Goal: Information Seeking & Learning: Learn about a topic

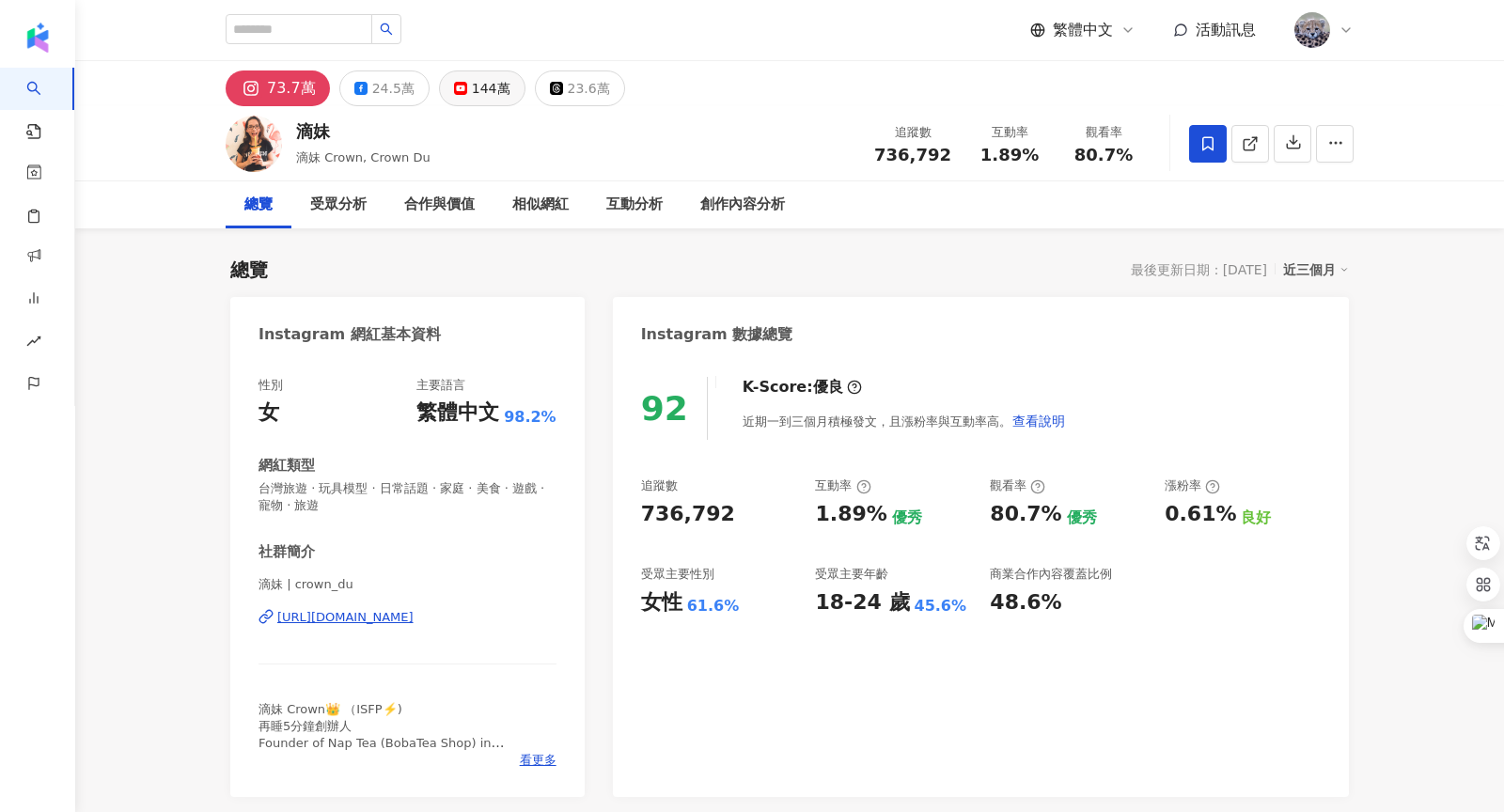
click at [477, 89] on div "144萬" at bounding box center [490, 89] width 39 height 26
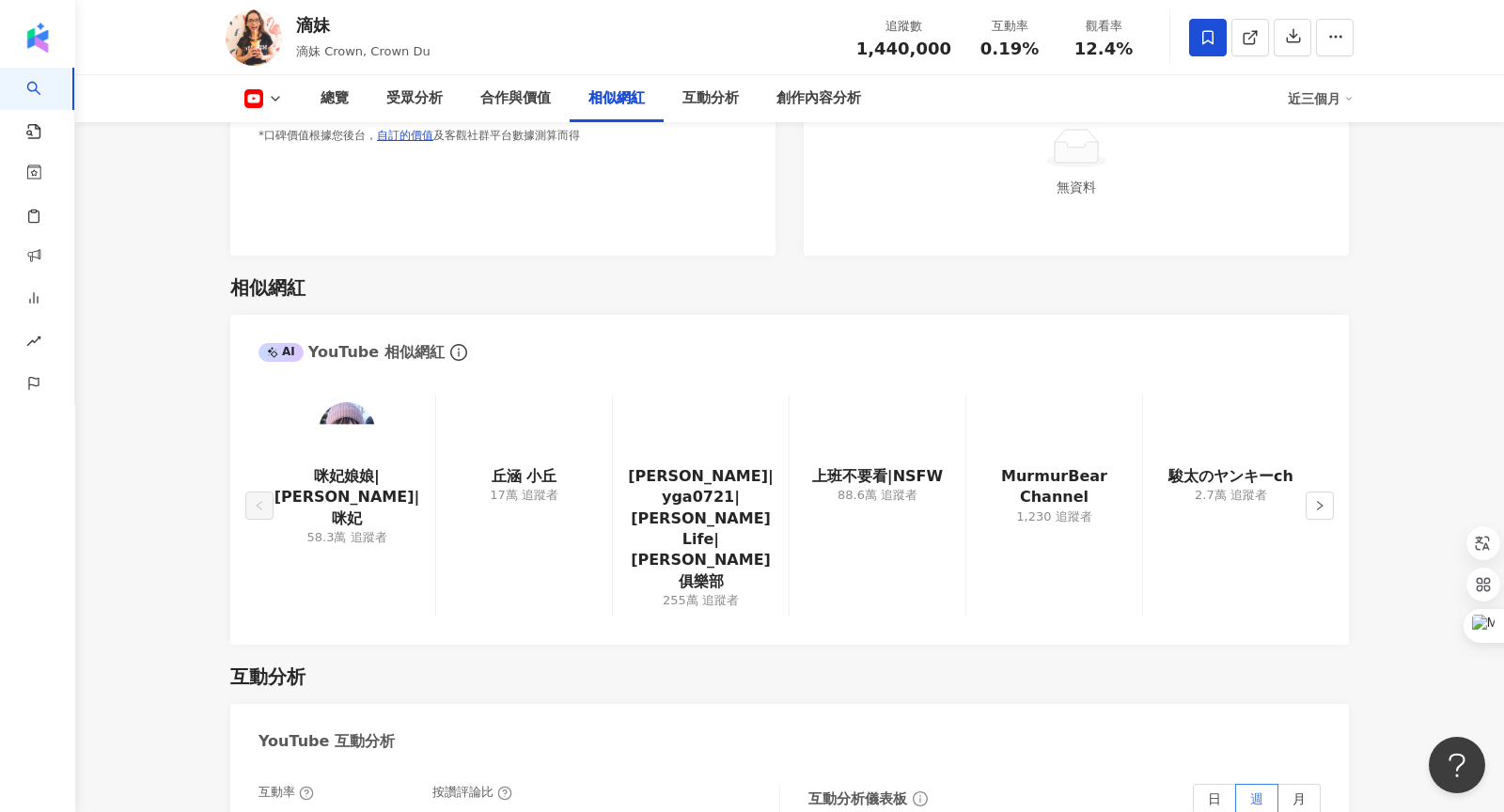
scroll to position [3953, 0]
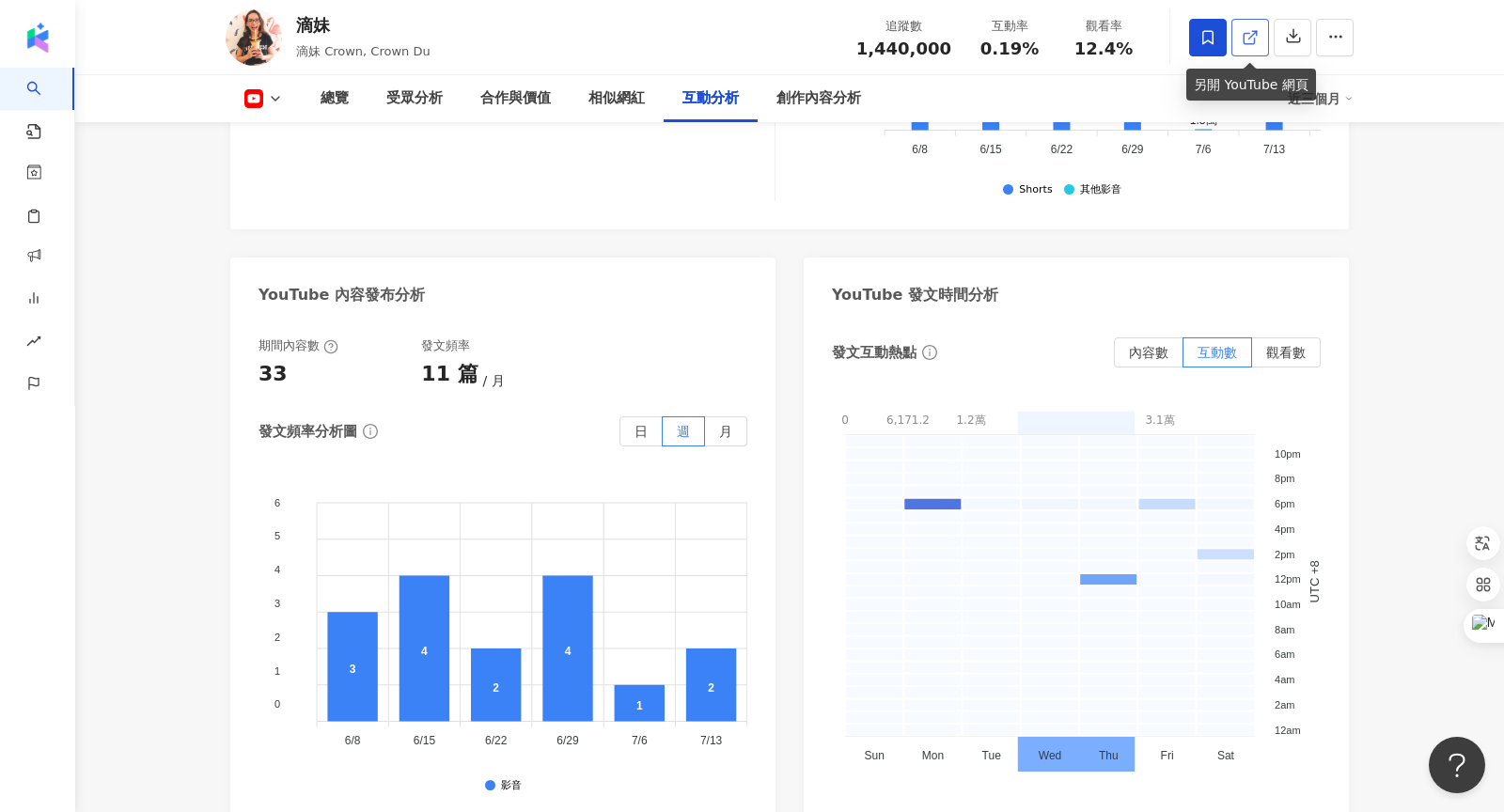
click at [1254, 37] on icon at bounding box center [1250, 38] width 17 height 17
click at [817, 99] on div "創作內容分析" at bounding box center [819, 99] width 85 height 23
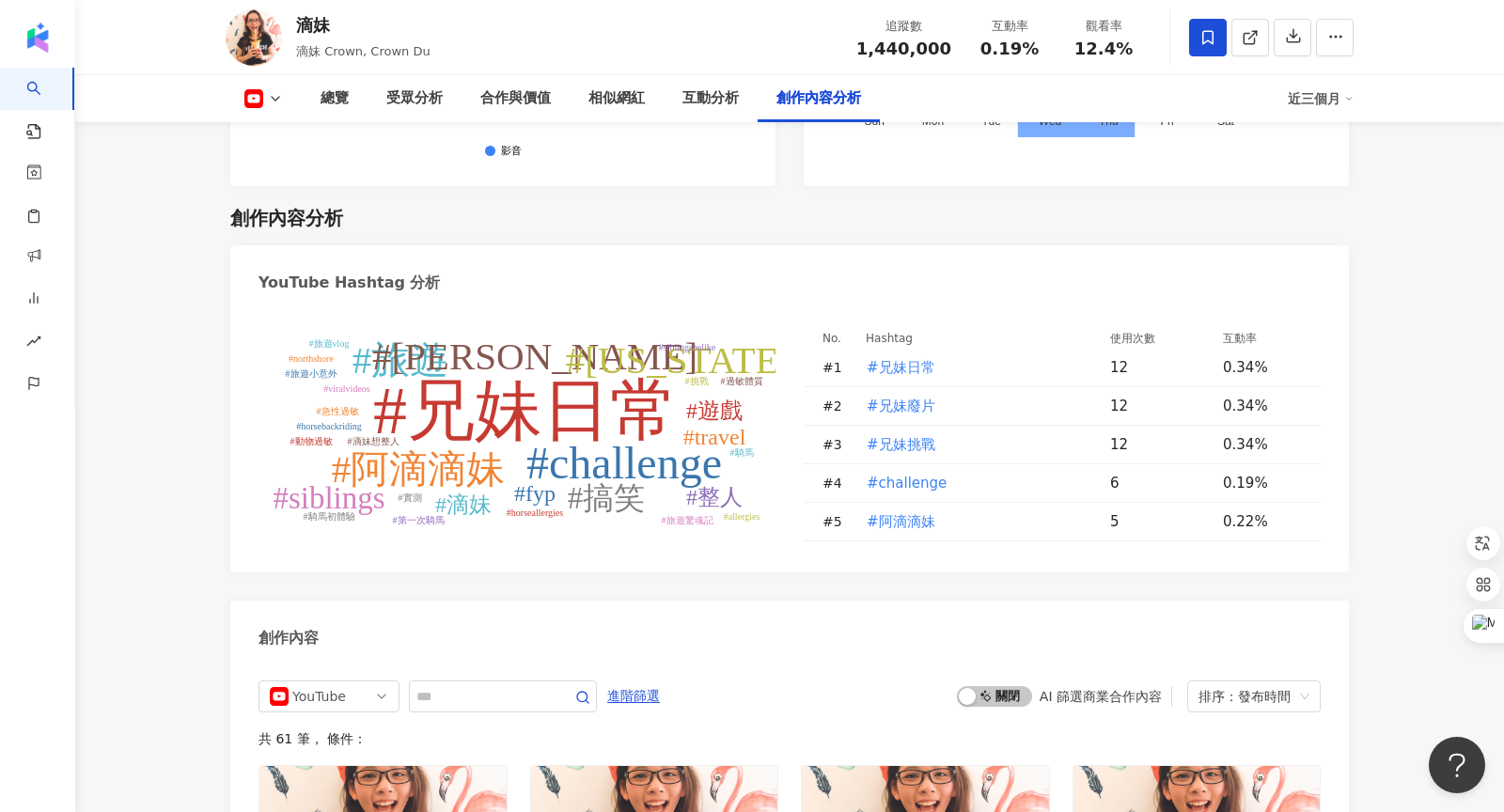
scroll to position [4740, 0]
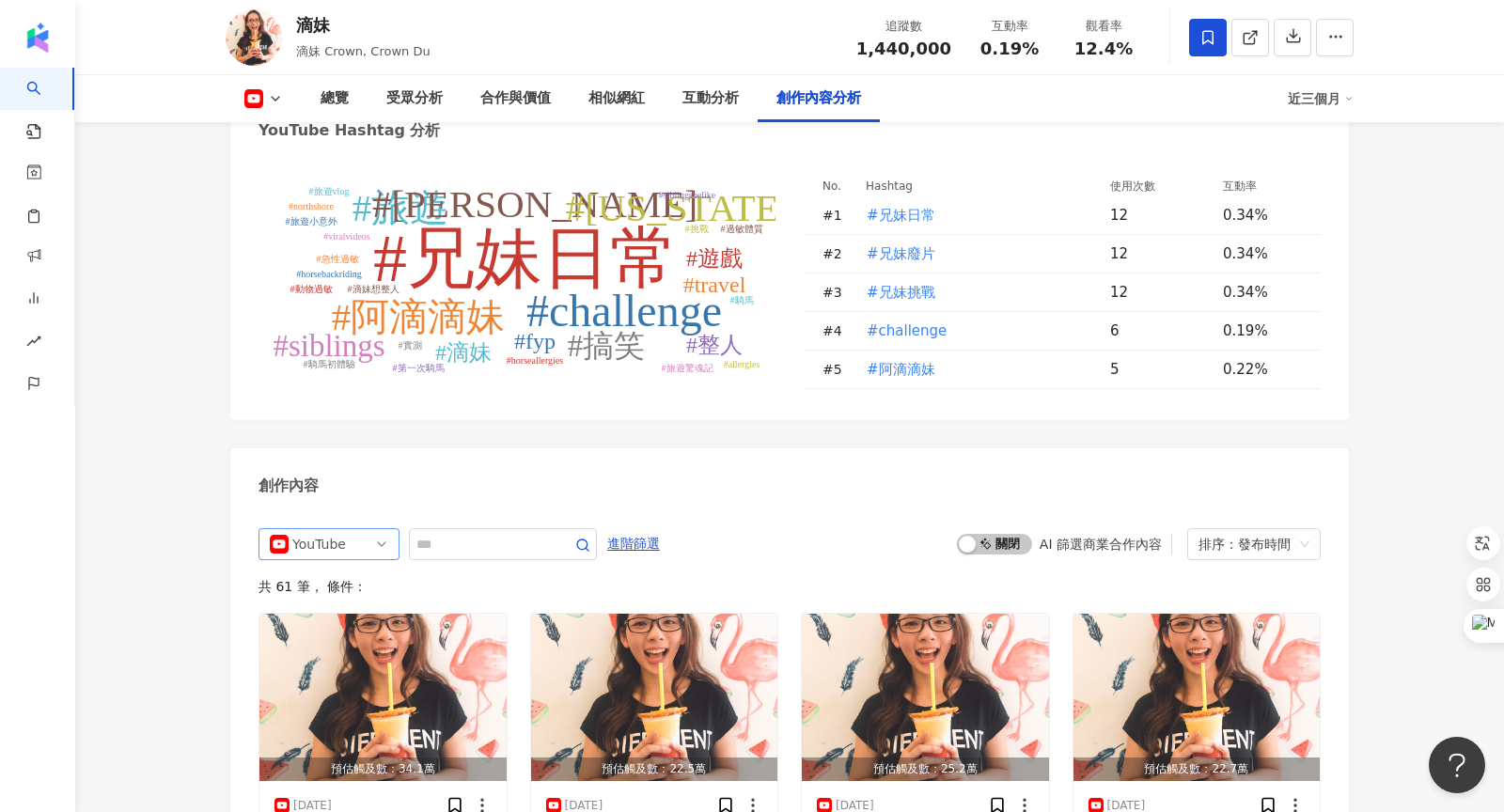
click at [357, 529] on span "YouTube" at bounding box center [329, 544] width 118 height 30
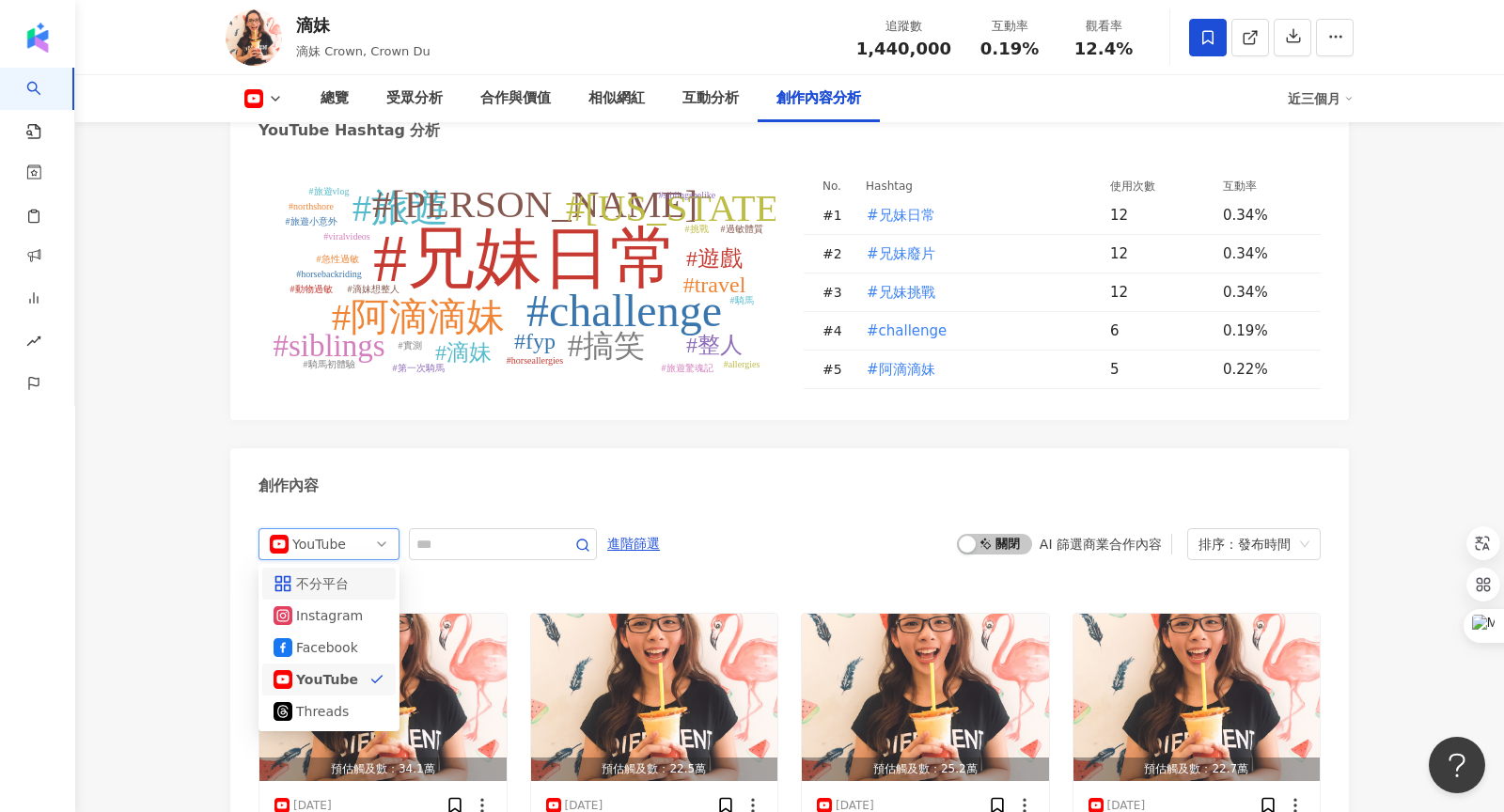
click at [350, 573] on div "不分平台" at bounding box center [326, 584] width 61 height 21
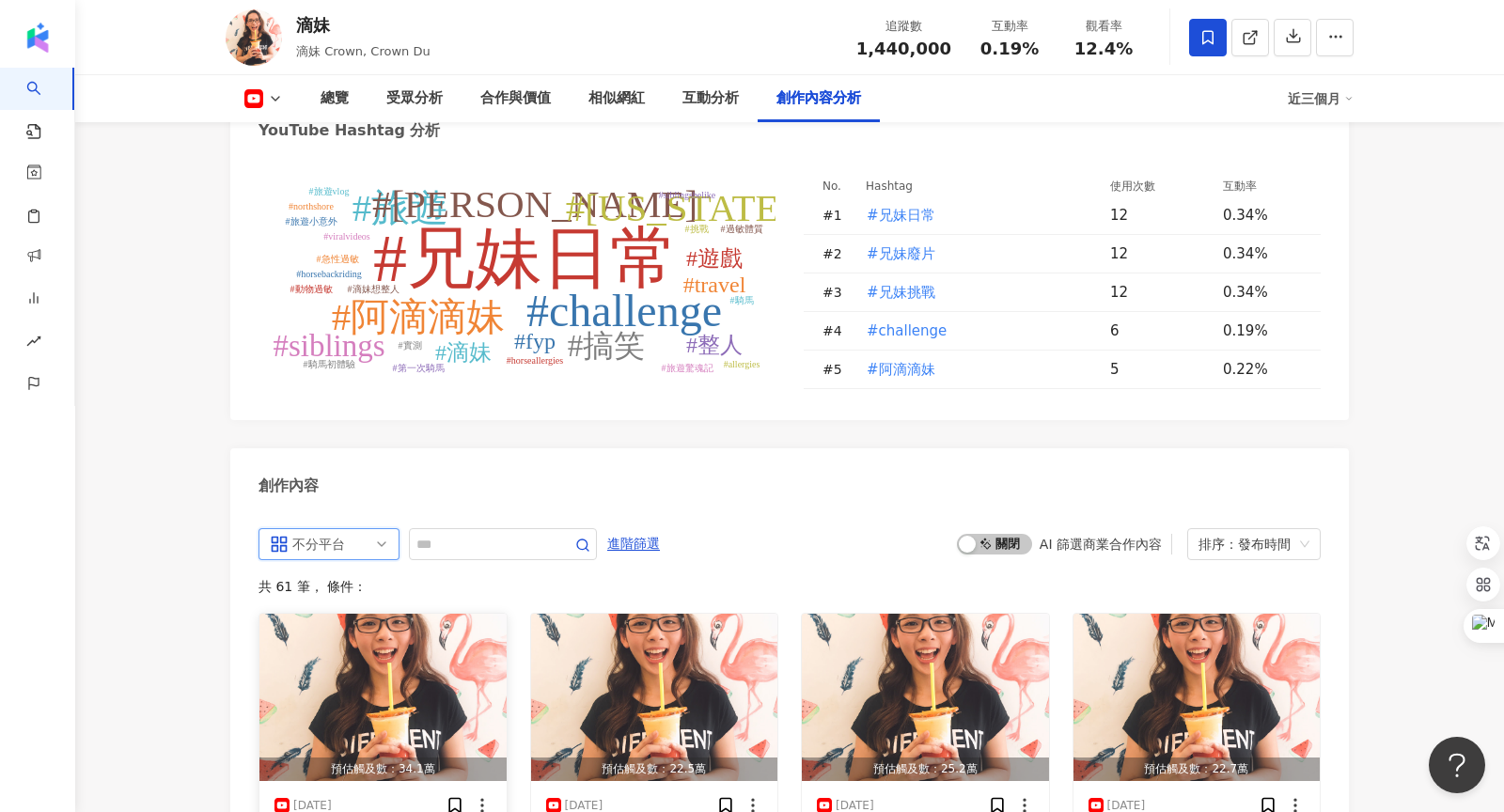
scroll to position [5001, 0]
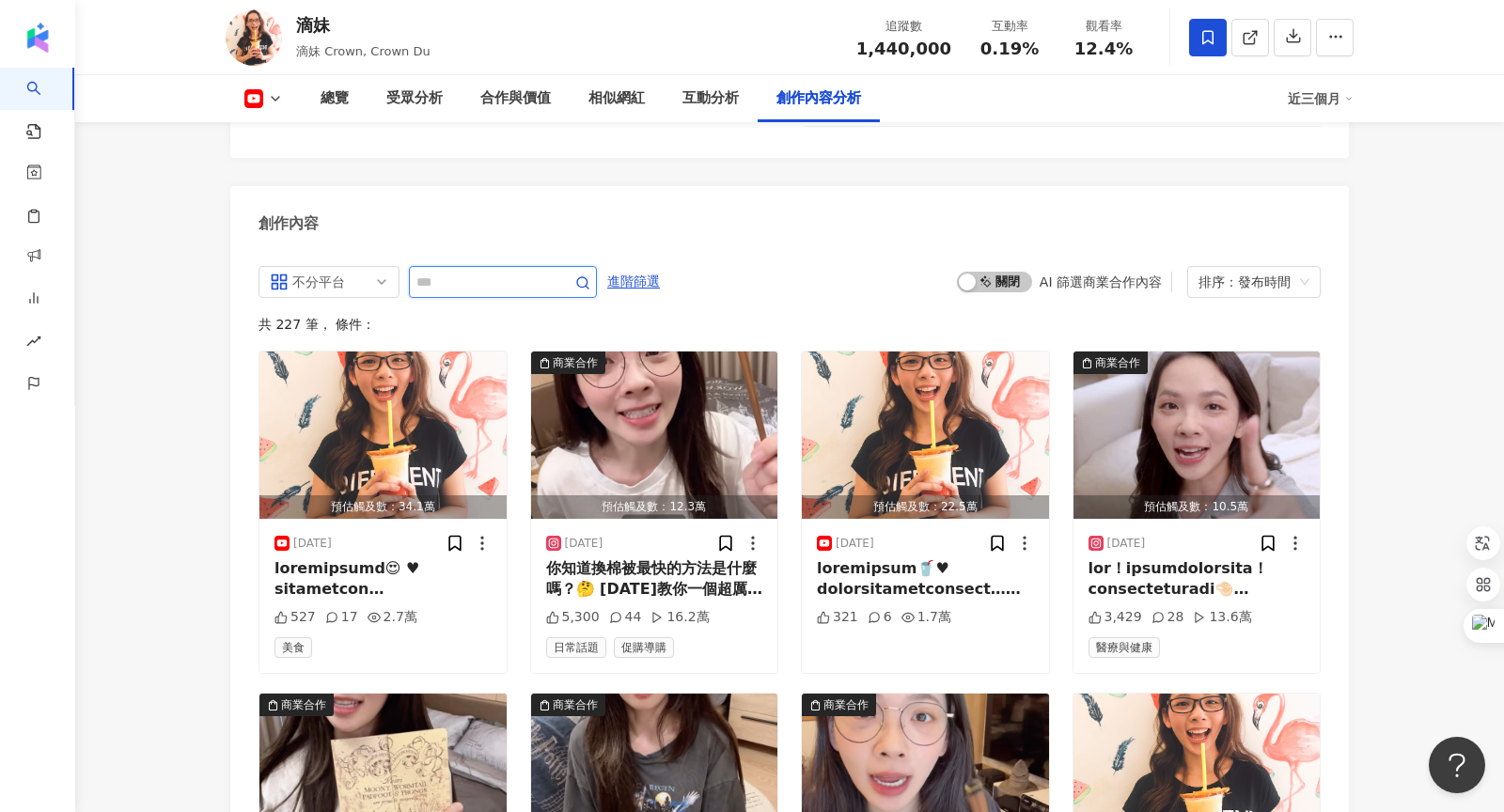
click at [476, 271] on input "text" at bounding box center [482, 282] width 131 height 23
type input "**"
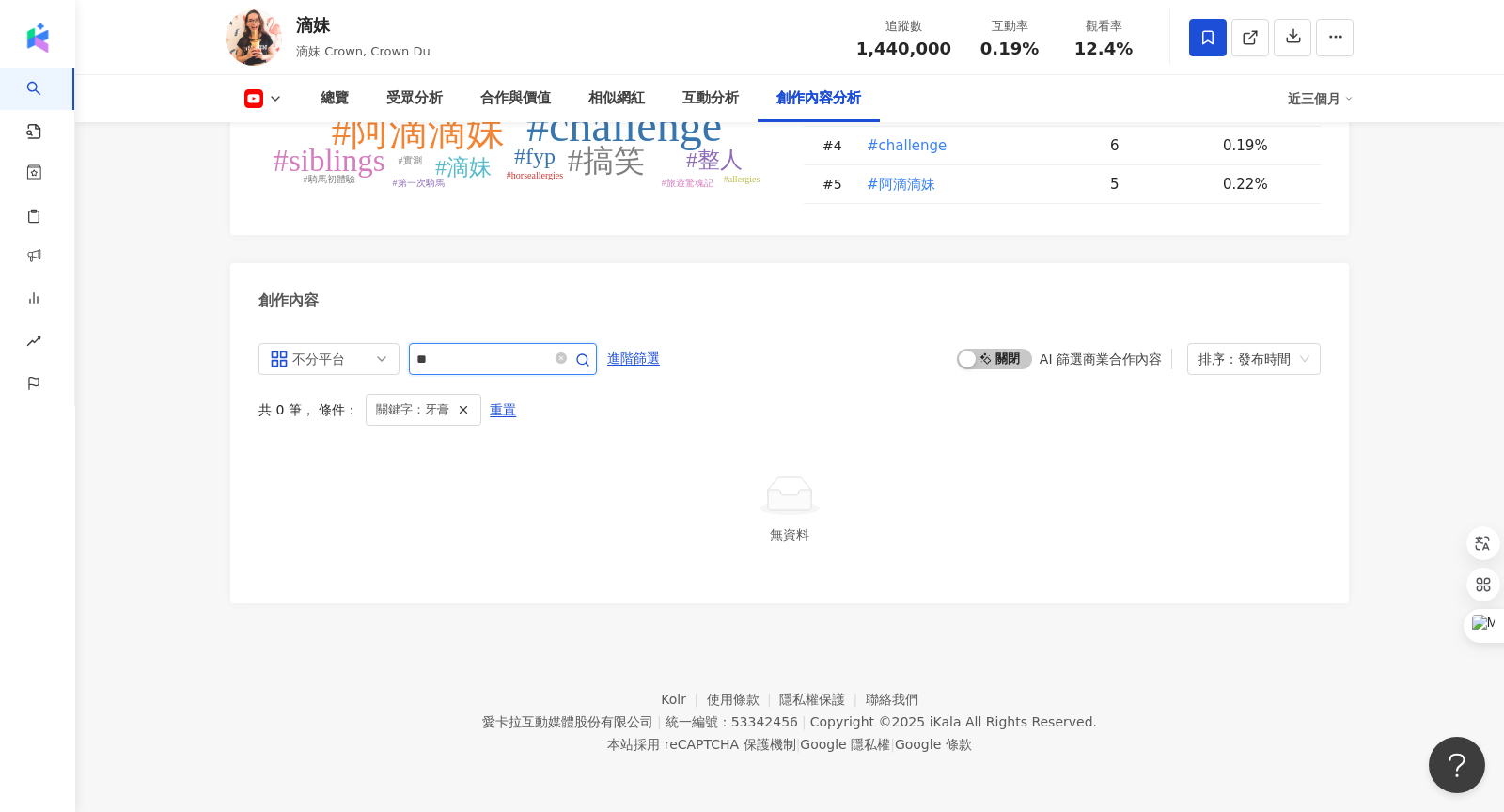
scroll to position [4860, 0]
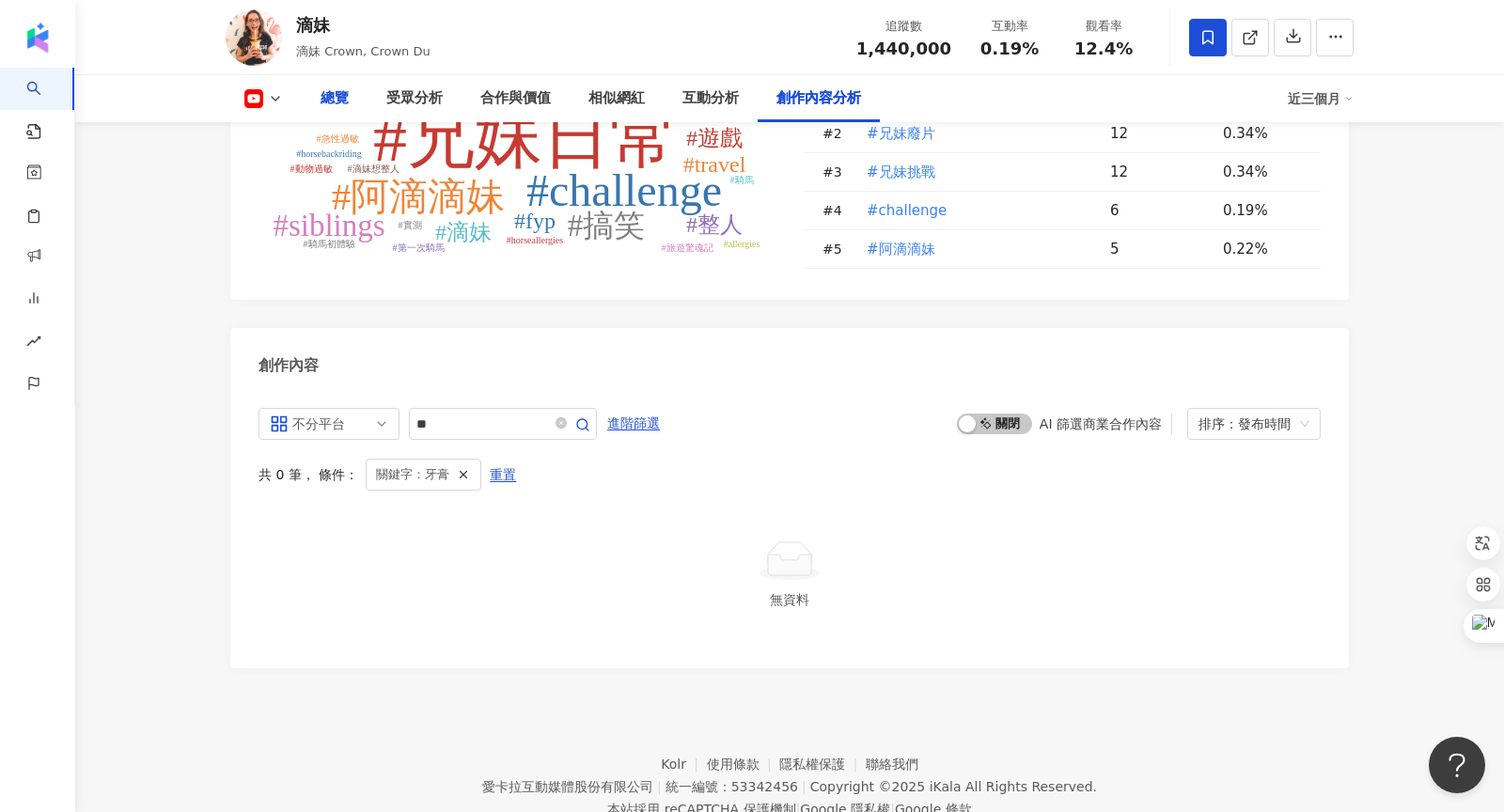
click at [335, 96] on div "總覽" at bounding box center [334, 99] width 28 height 23
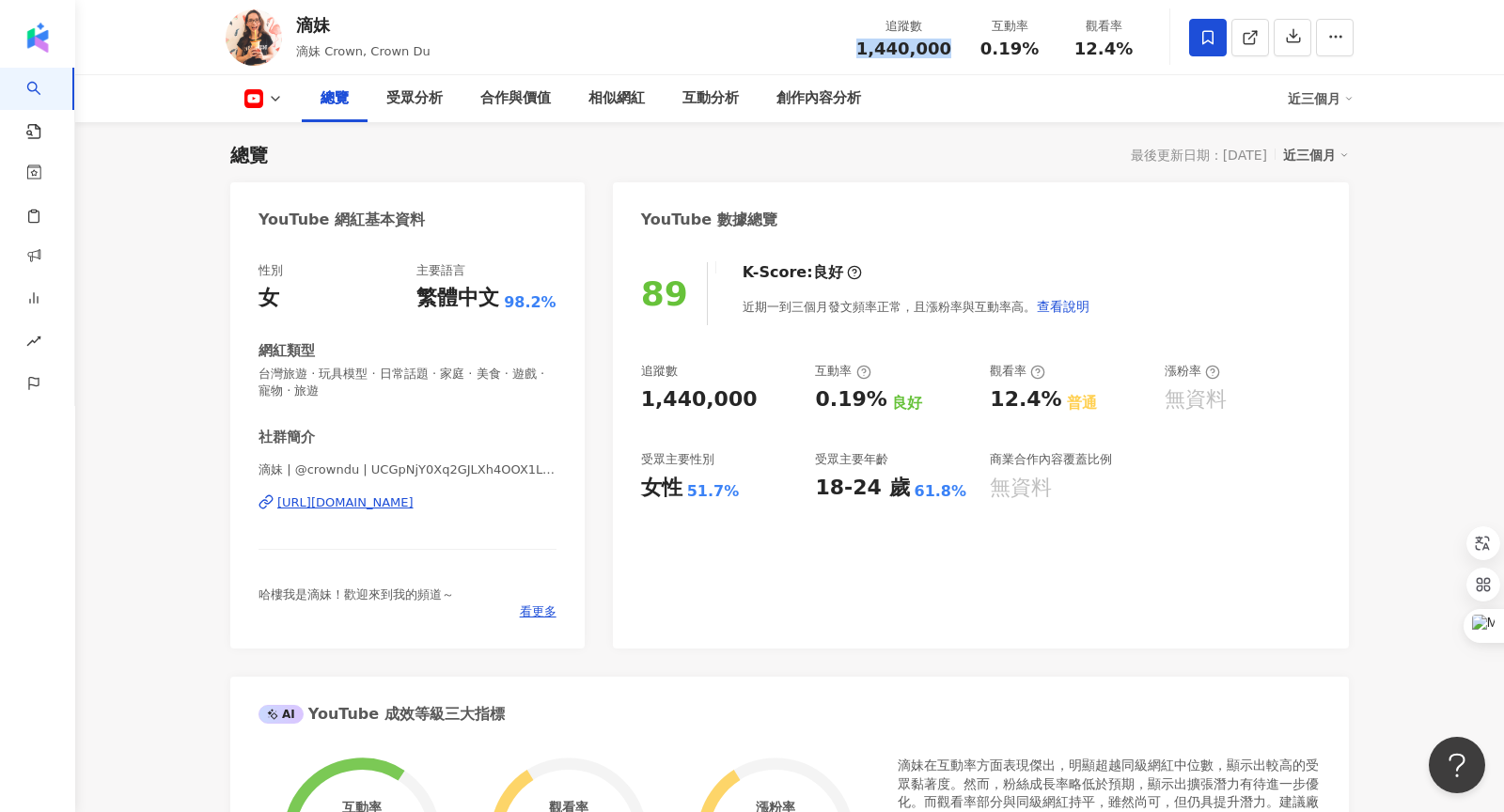
drag, startPoint x: 879, startPoint y: 49, endPoint x: 952, endPoint y: 49, distance: 73.0
click at [952, 49] on div "追蹤數 1,440,000" at bounding box center [903, 37] width 117 height 41
copy span "1,440,000"
drag, startPoint x: 1083, startPoint y: 49, endPoint x: 1130, endPoint y: 50, distance: 47.0
click at [1130, 50] on div "12.4%" at bounding box center [1103, 49] width 72 height 19
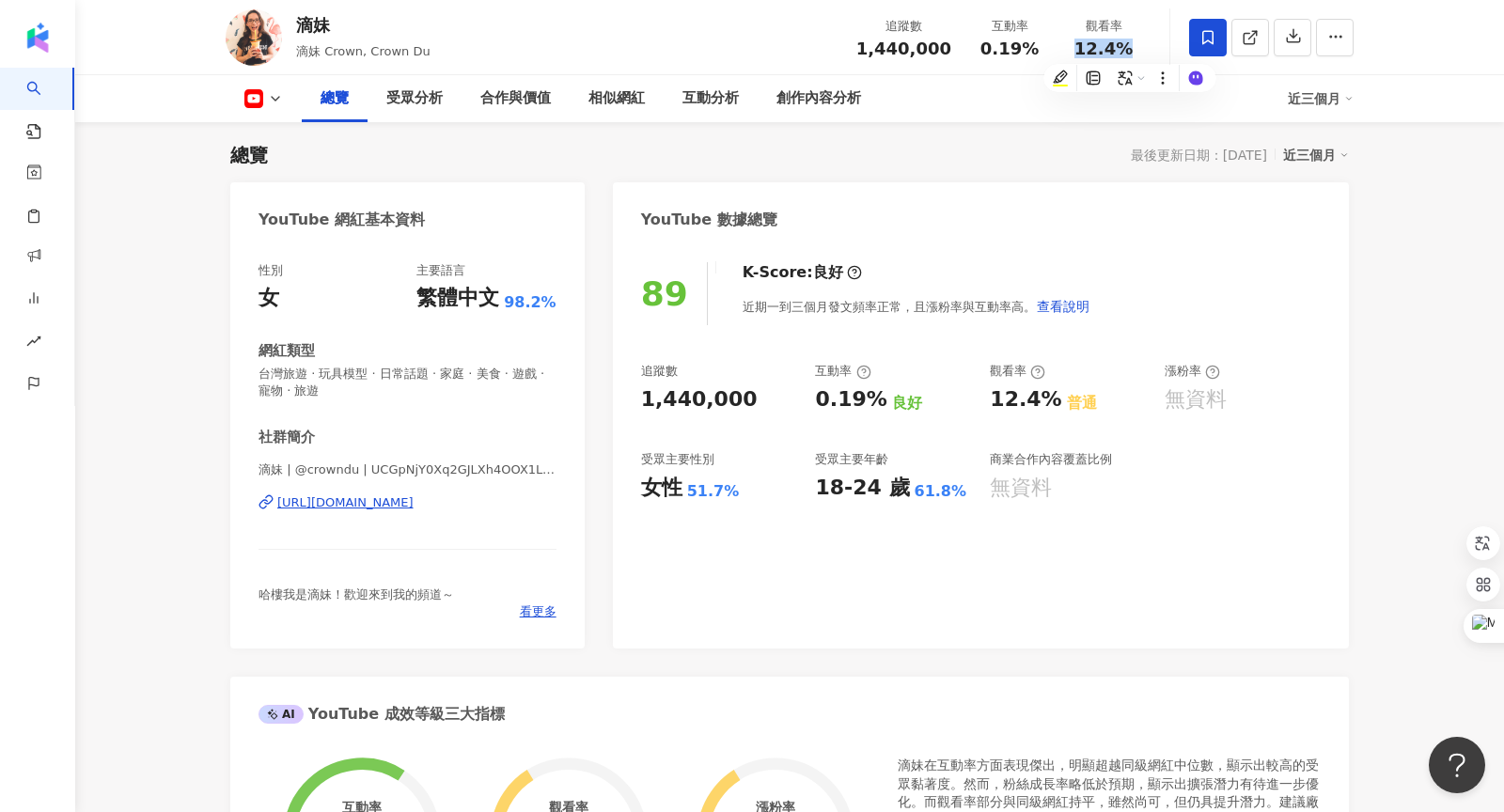
copy span "12.4%"
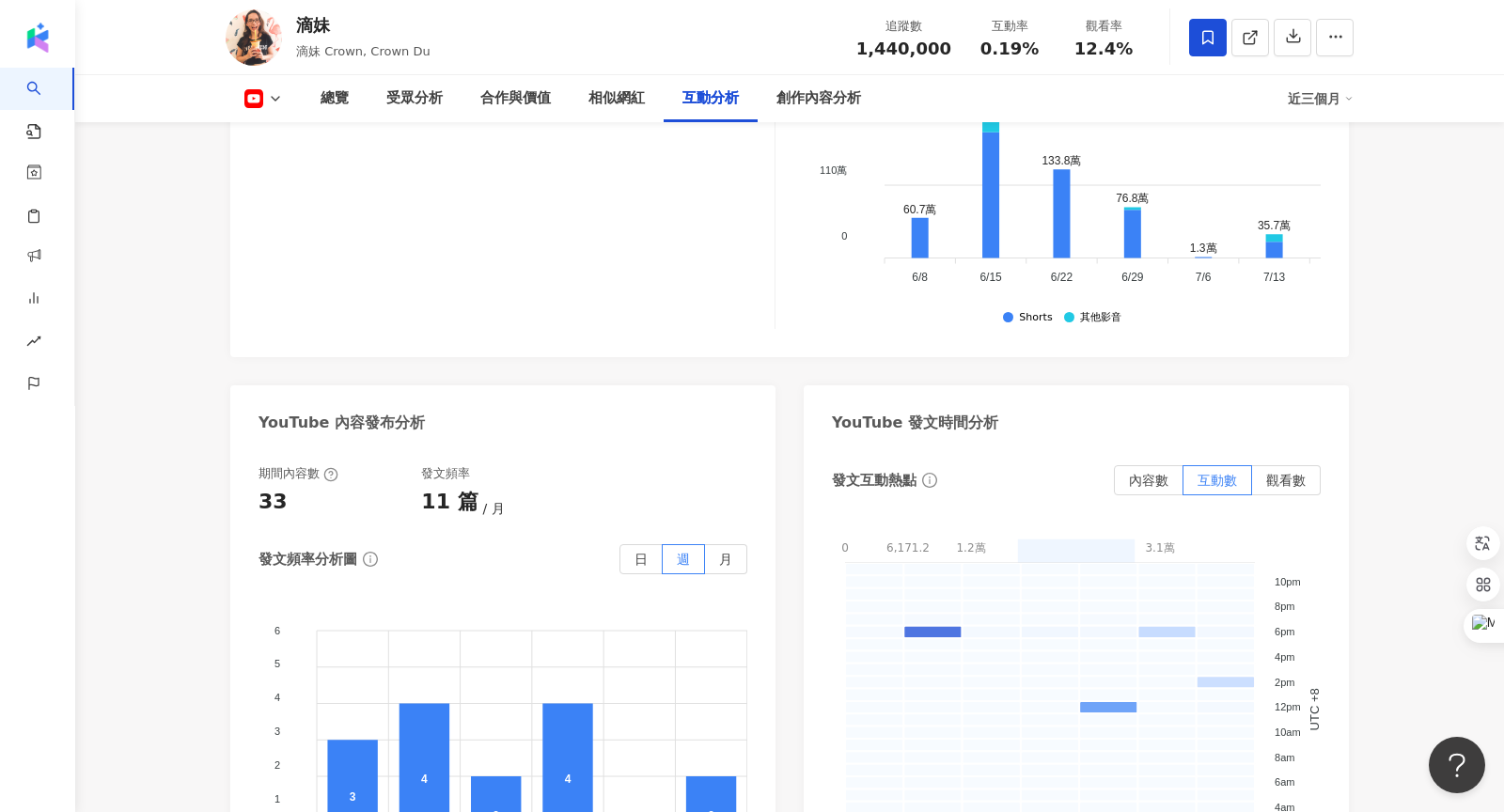
scroll to position [3466, 0]
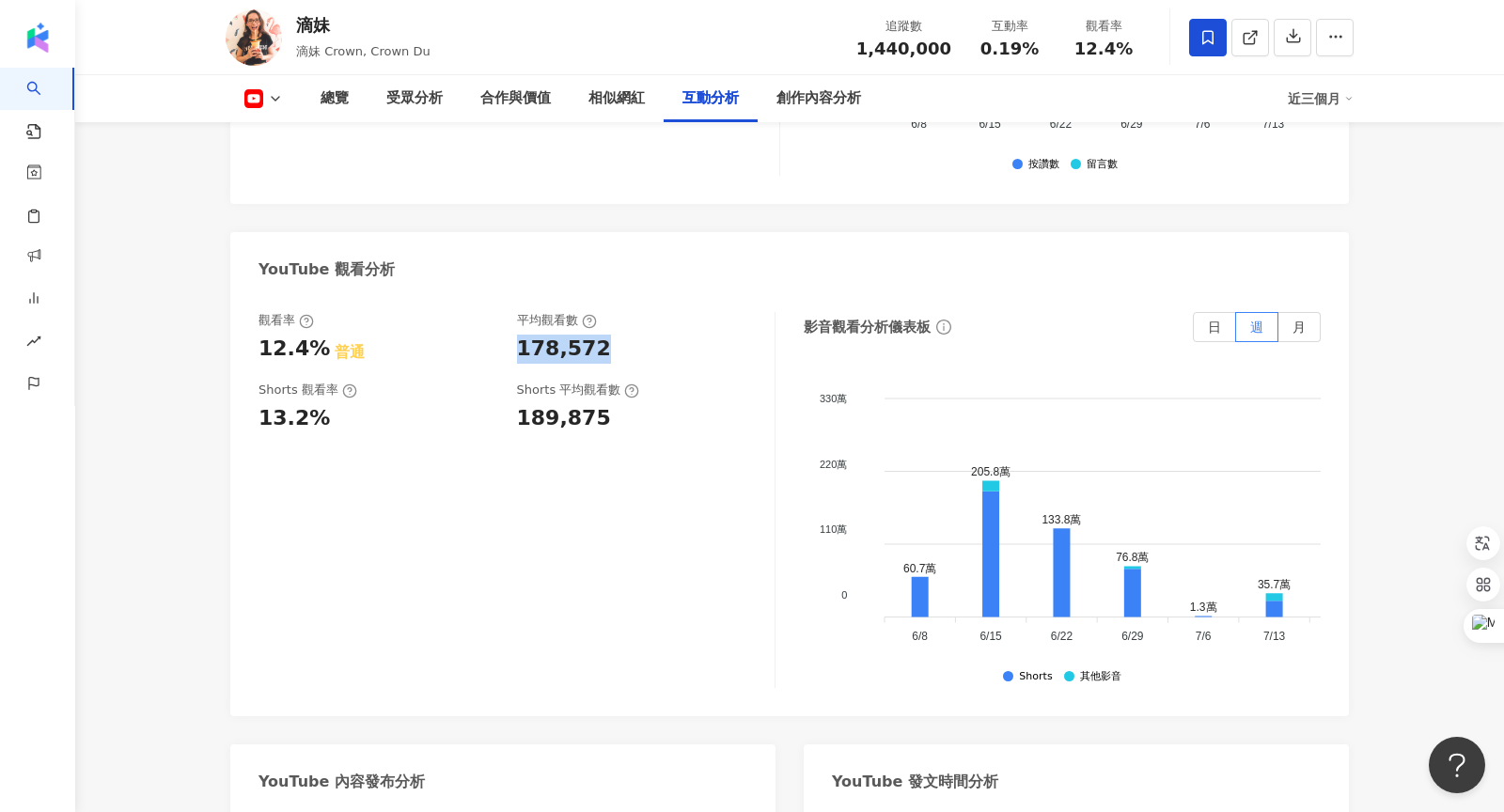
drag, startPoint x: 521, startPoint y: 284, endPoint x: 619, endPoint y: 279, distance: 98.1
click at [619, 334] on div "178,572" at bounding box center [637, 348] width 240 height 29
copy div "178,572"
click at [655, 504] on div "觀看率 12.4% 普通 平均觀看數 178,572 Shorts 觀看率 13.2% Shorts 平均觀看數 189,875" at bounding box center [517, 499] width 517 height 376
click at [809, 110] on div "創作內容分析" at bounding box center [818, 99] width 122 height 47
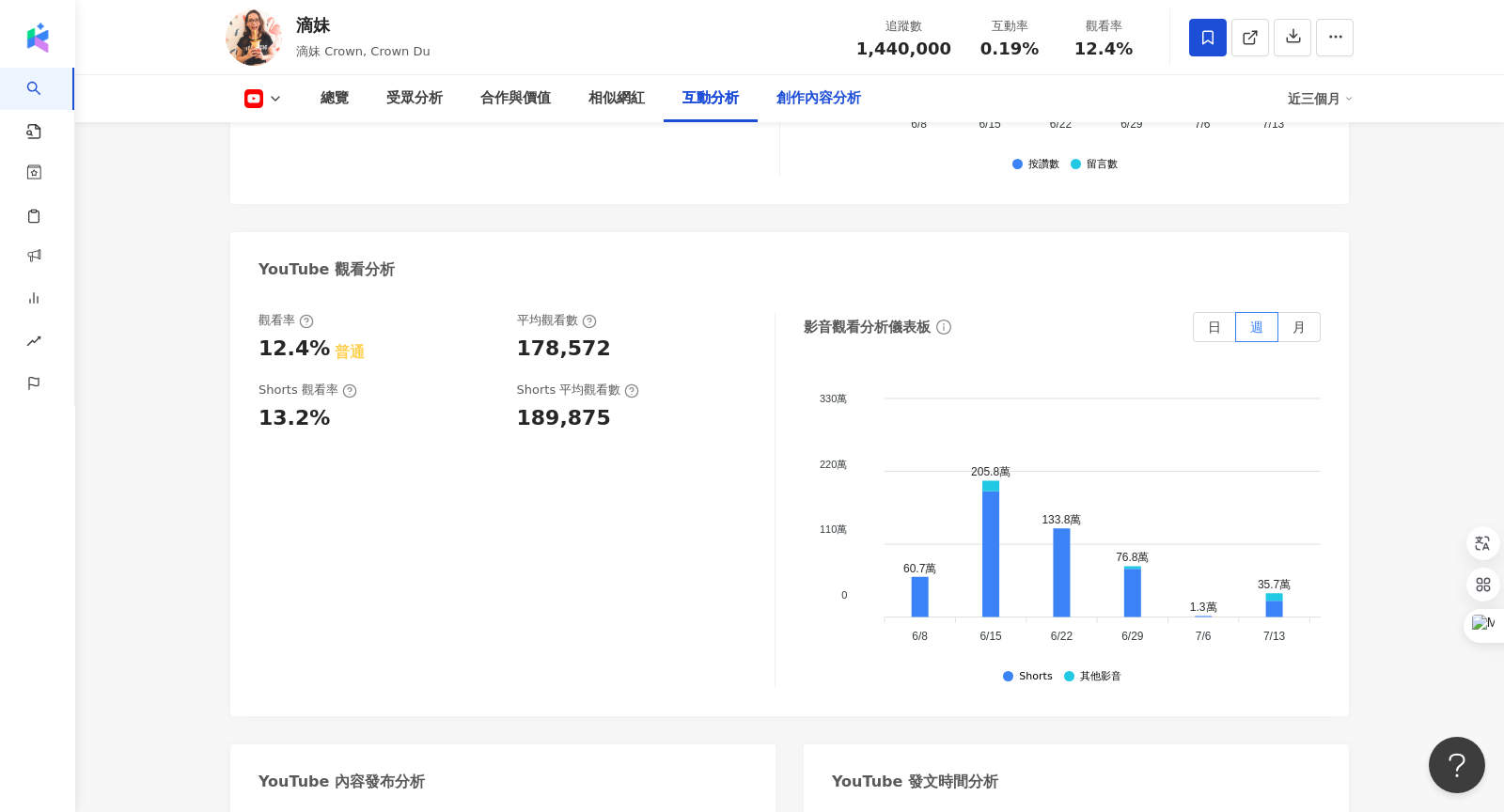
scroll to position [4587, 0]
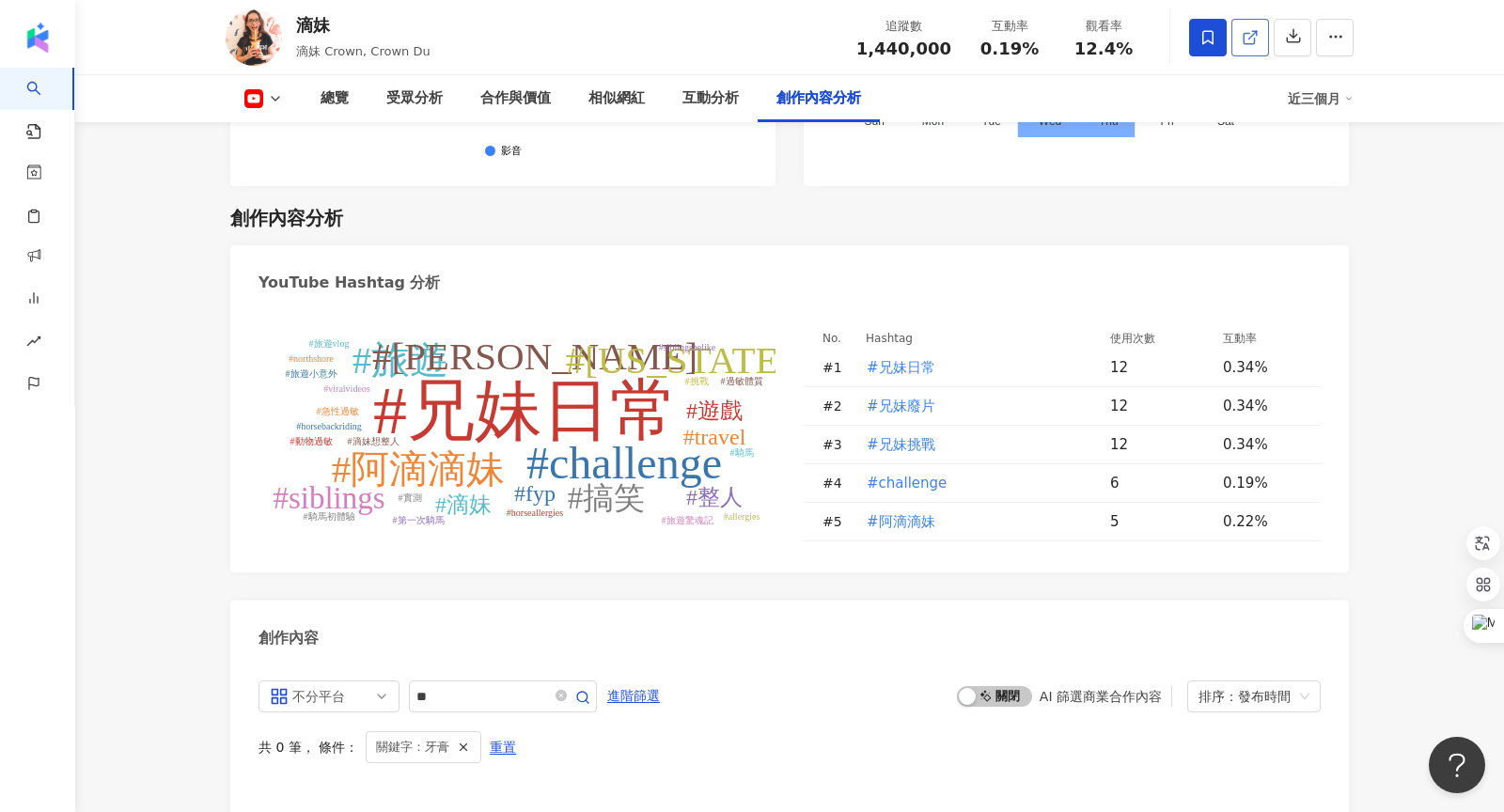
click at [1253, 35] on icon at bounding box center [1250, 38] width 17 height 17
